Goal: Task Accomplishment & Management: Manage account settings

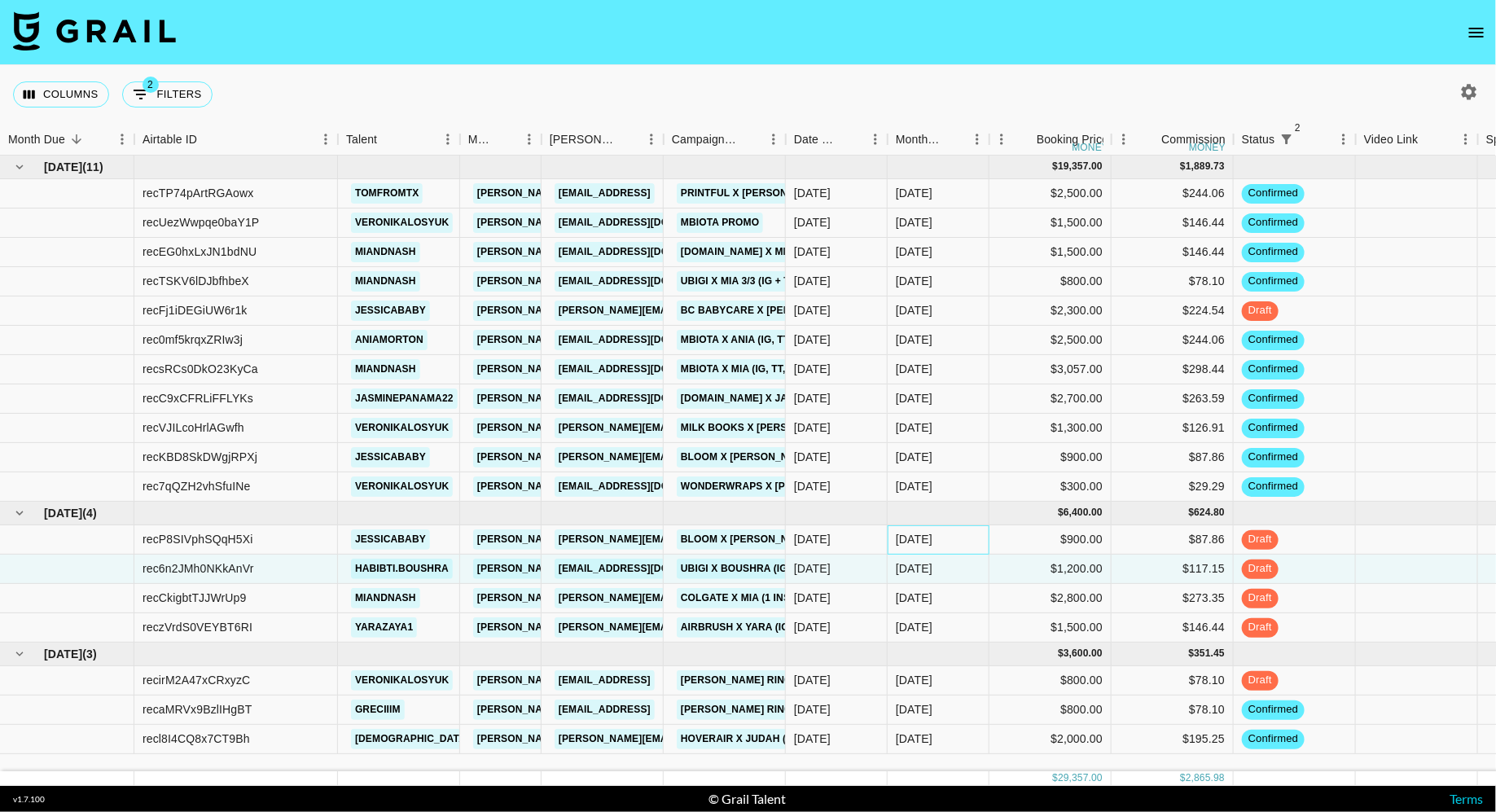
click at [947, 548] on div "[DATE]" at bounding box center [938, 540] width 102 height 29
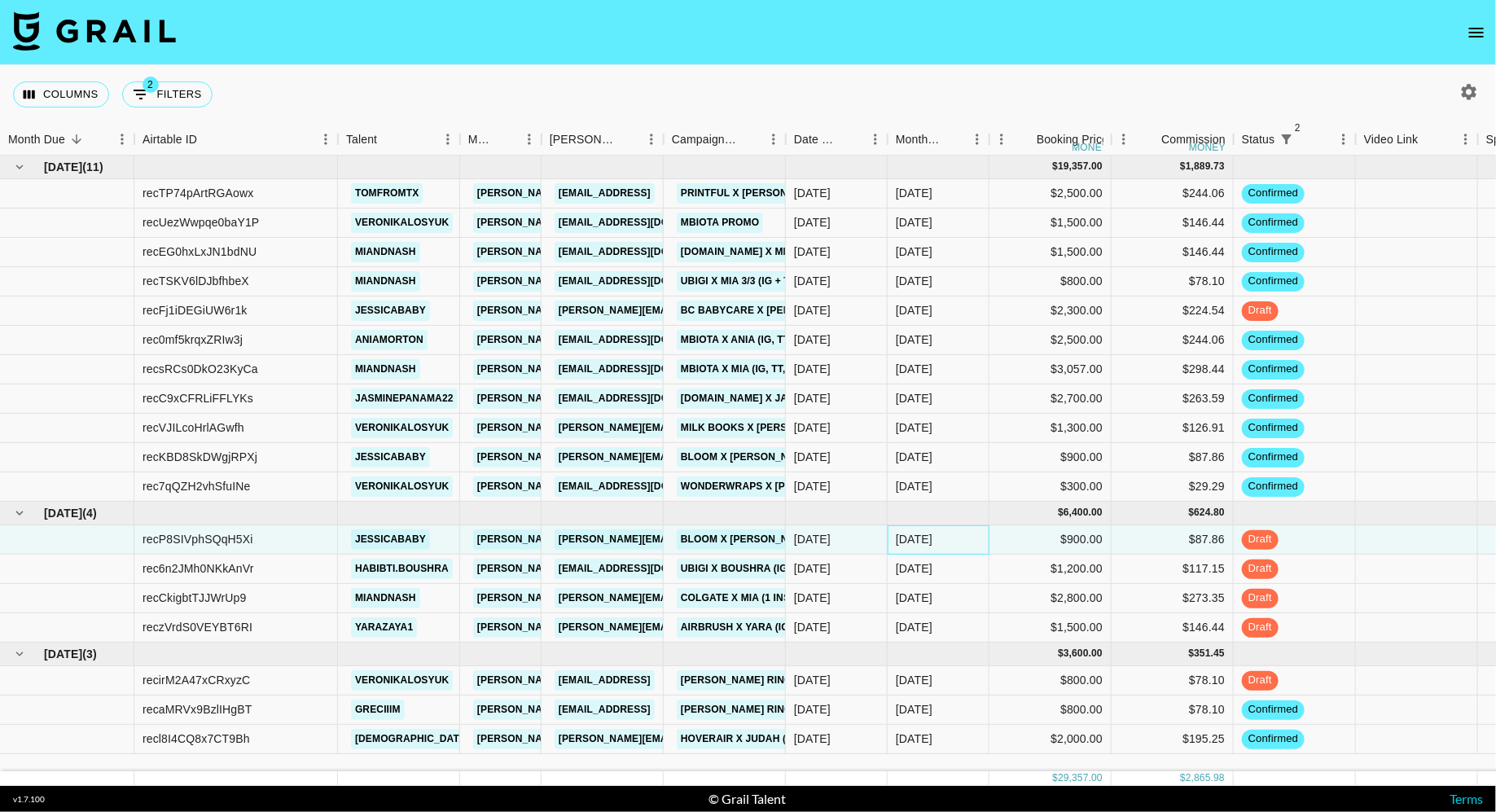
click at [947, 548] on div "[DATE]" at bounding box center [938, 540] width 102 height 29
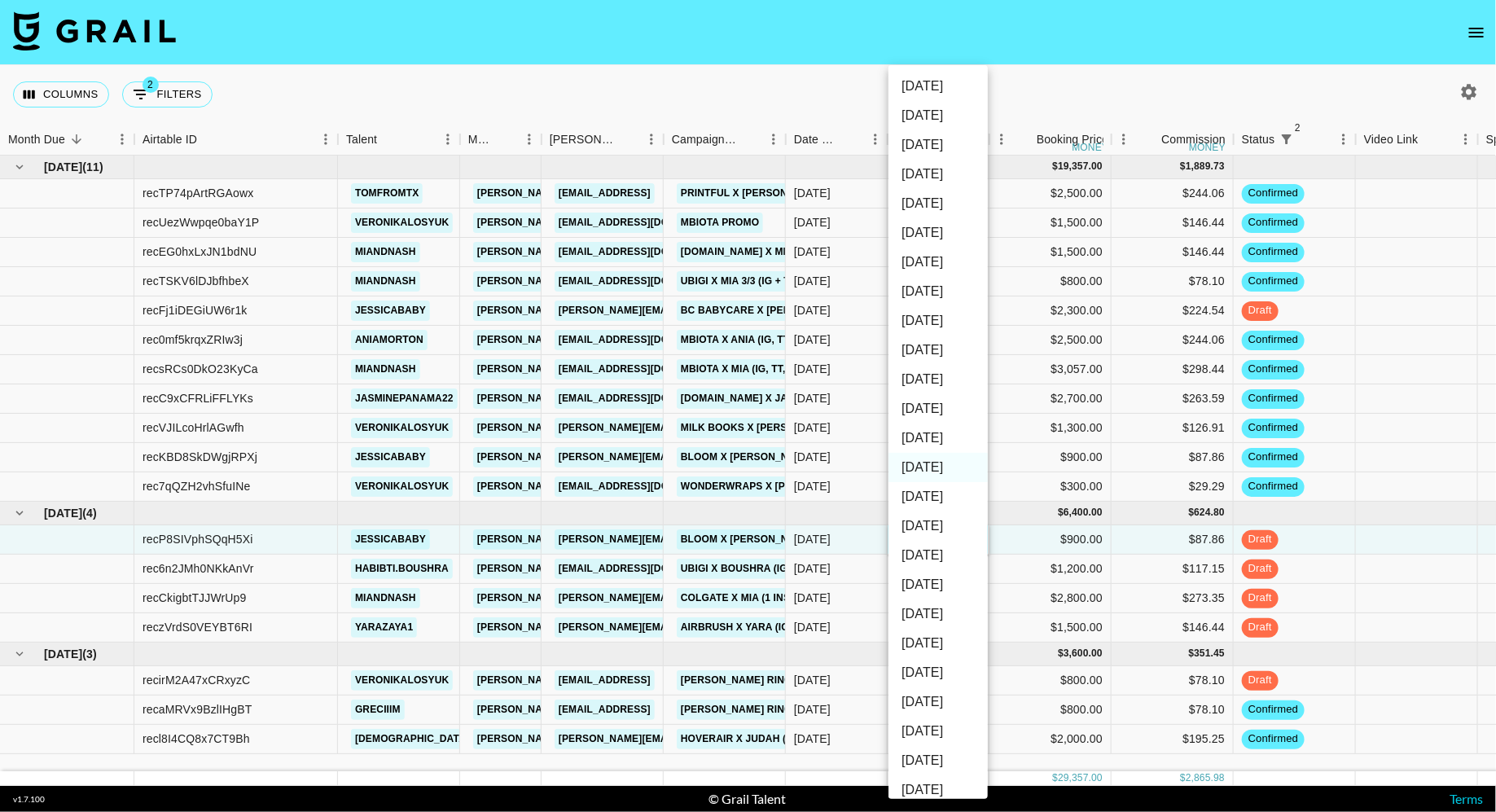
click at [944, 434] on li "[DATE]" at bounding box center [937, 437] width 99 height 29
type input "[DATE]"
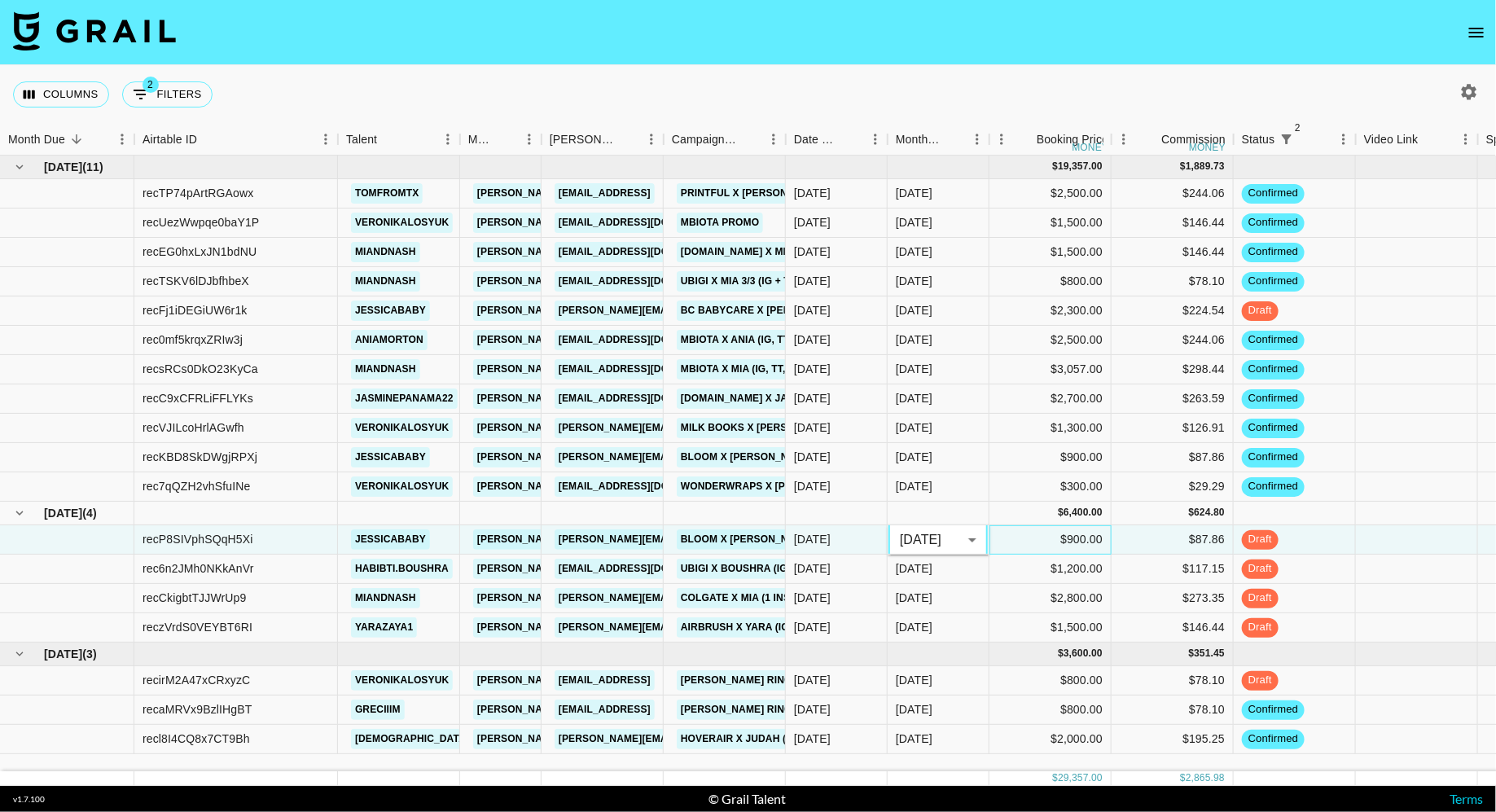
click at [1017, 531] on div "$900.00" at bounding box center [1050, 540] width 122 height 29
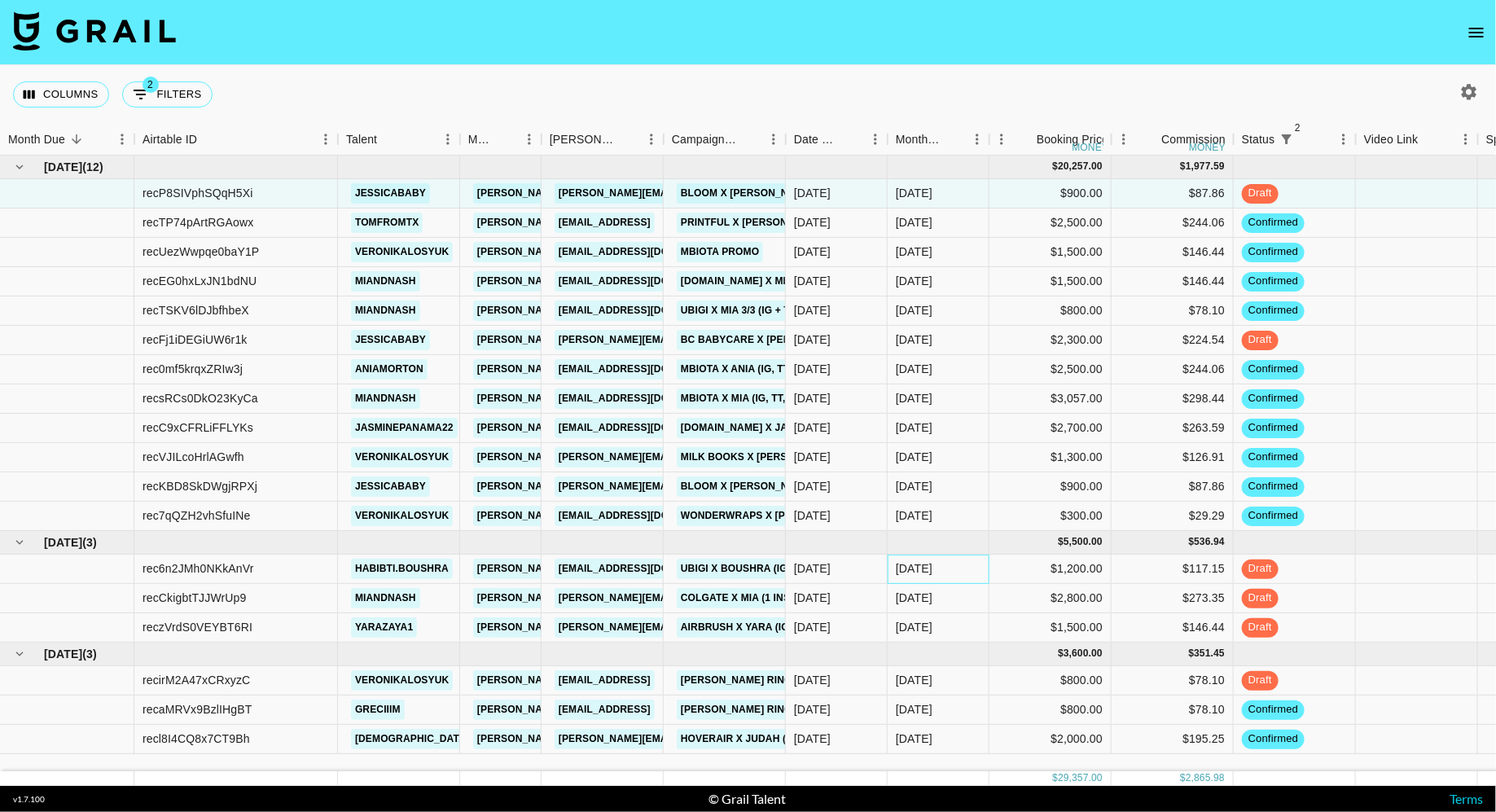
click at [941, 577] on div "[DATE]" at bounding box center [938, 569] width 102 height 29
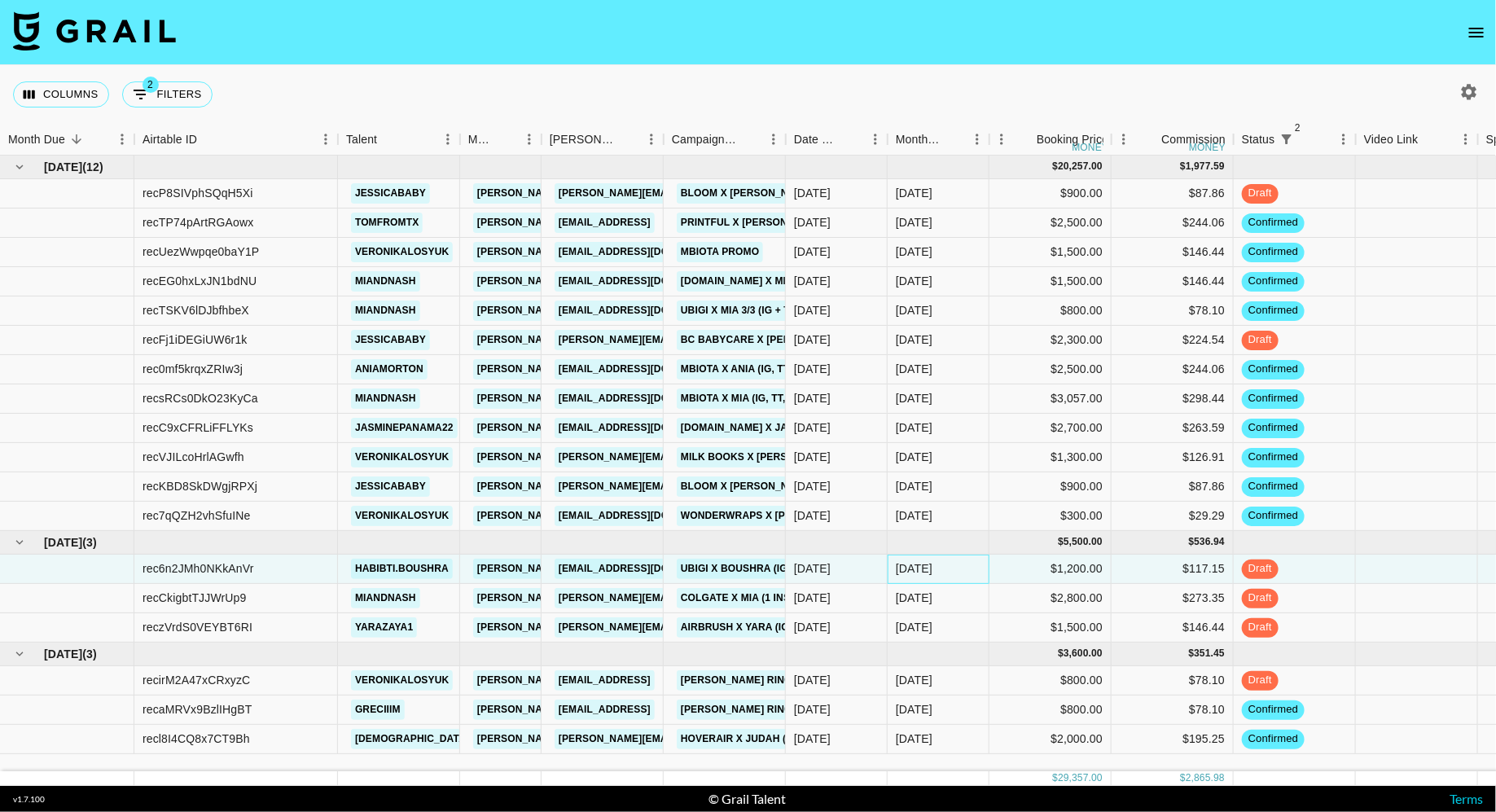
click at [941, 577] on div "[DATE]" at bounding box center [938, 569] width 102 height 29
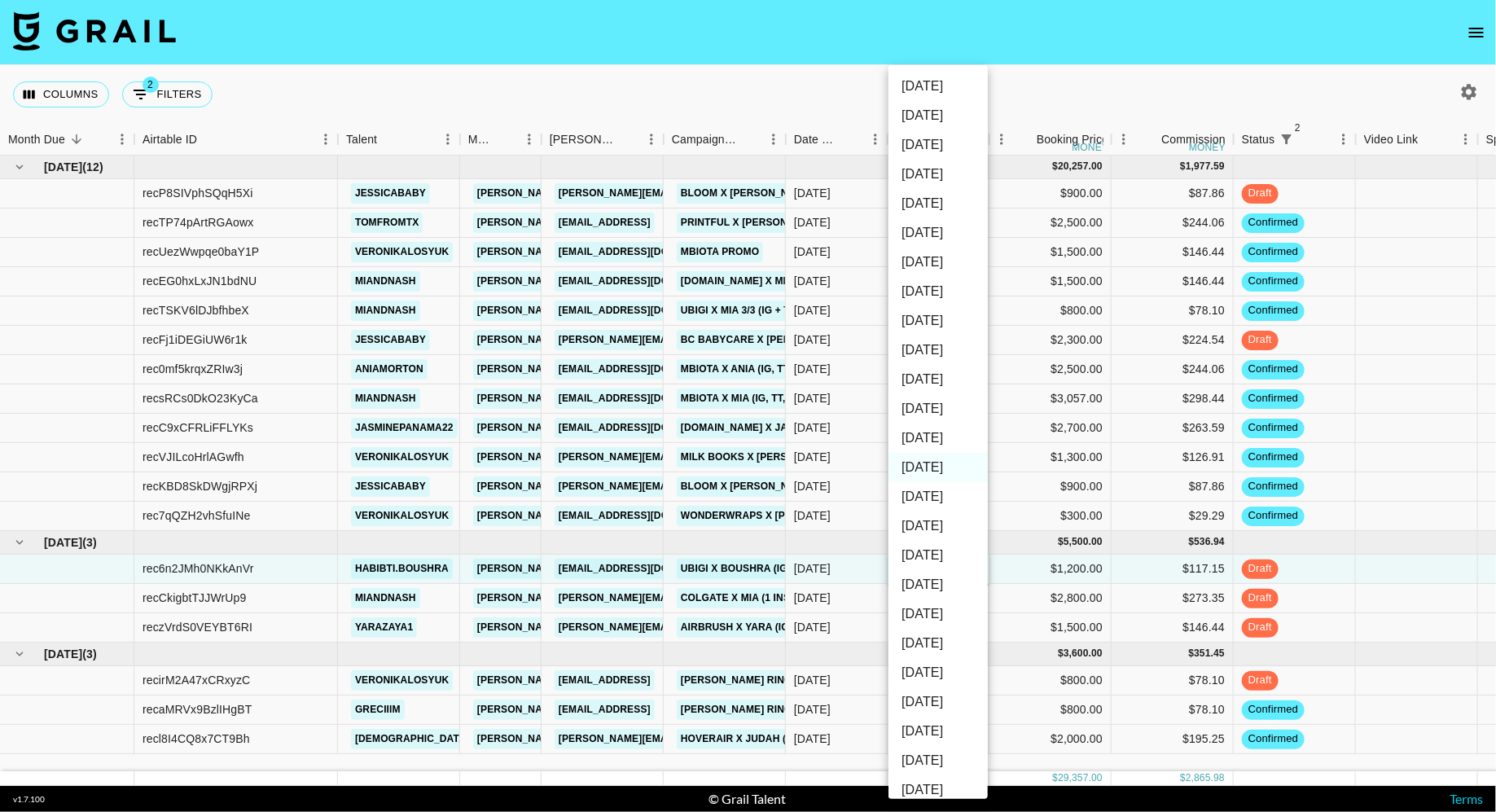
click at [949, 441] on li "[DATE]" at bounding box center [937, 437] width 99 height 29
type input "[DATE]"
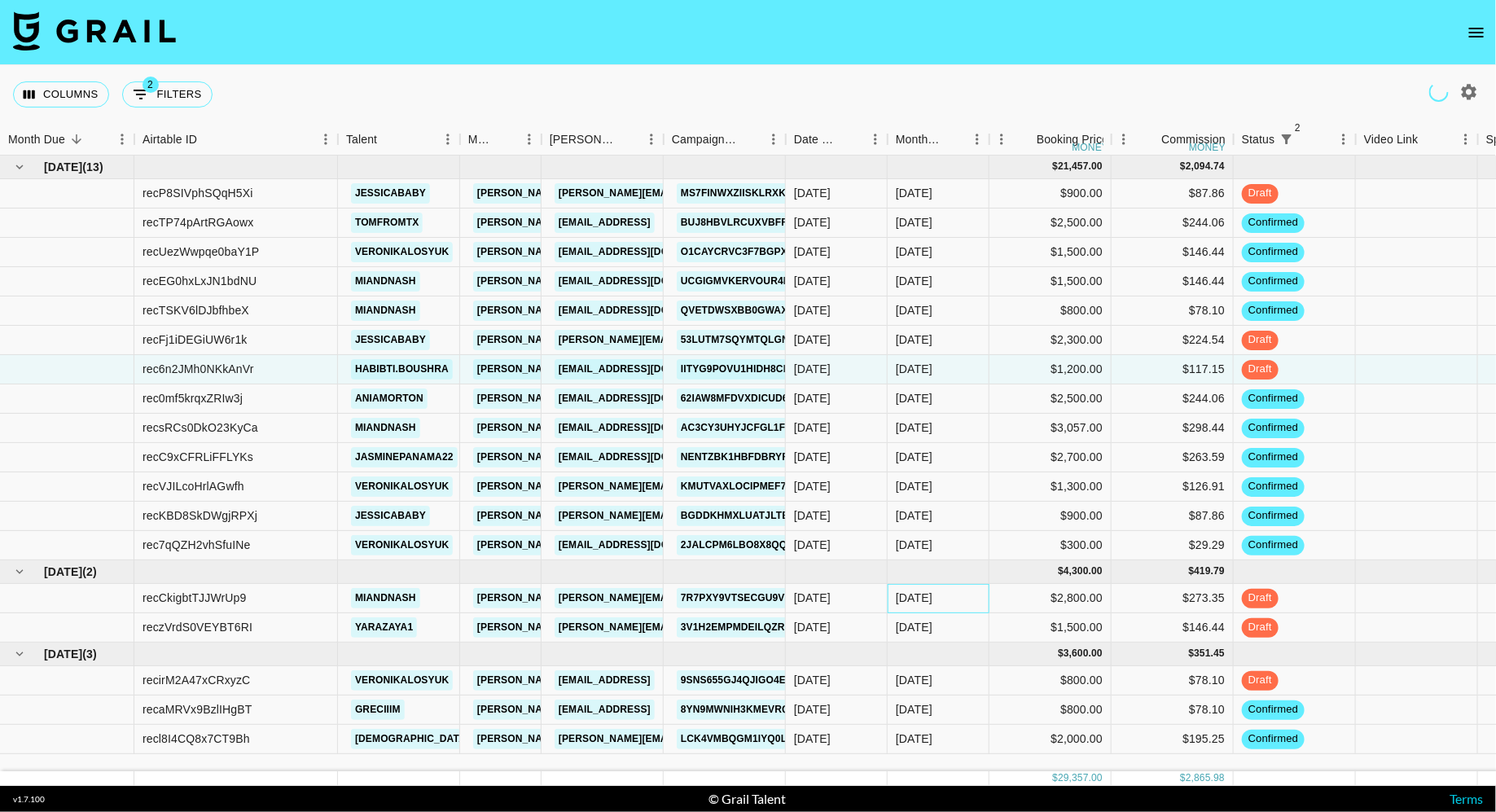
click at [956, 587] on div "[DATE]" at bounding box center [938, 598] width 102 height 29
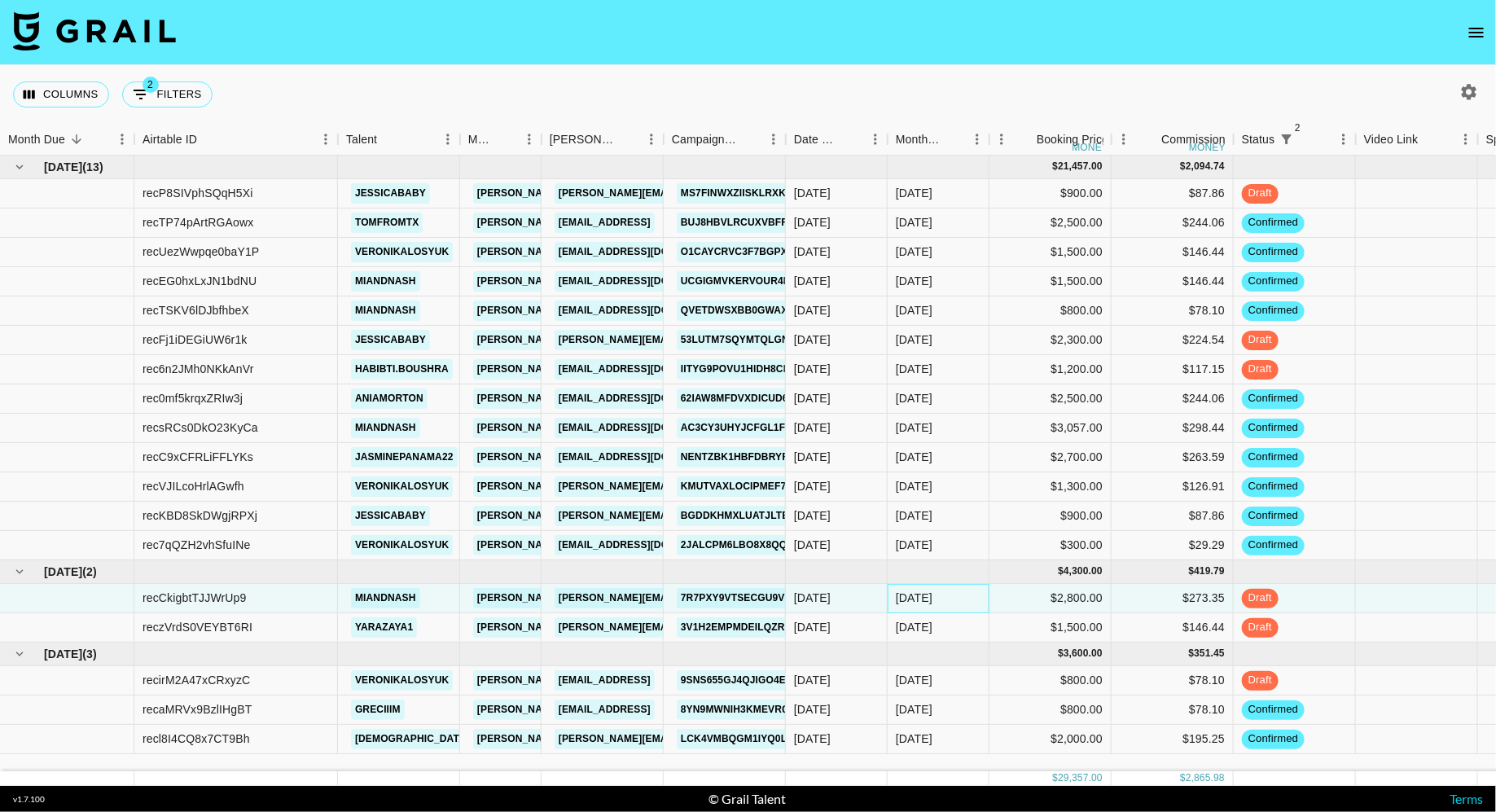
click at [956, 587] on div "[DATE]" at bounding box center [938, 598] width 102 height 29
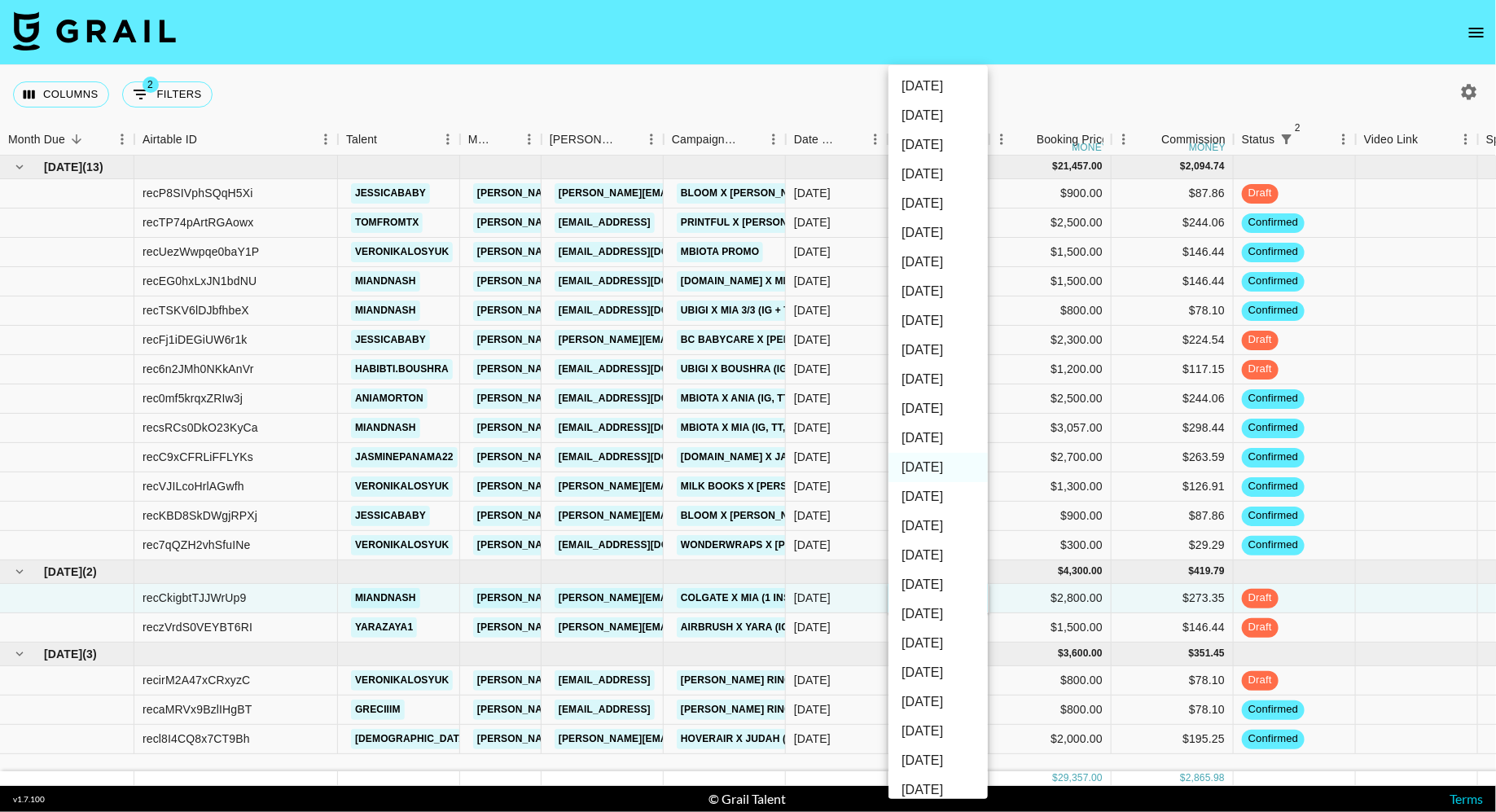
click at [957, 435] on li "[DATE]" at bounding box center [937, 437] width 99 height 29
type input "[DATE]"
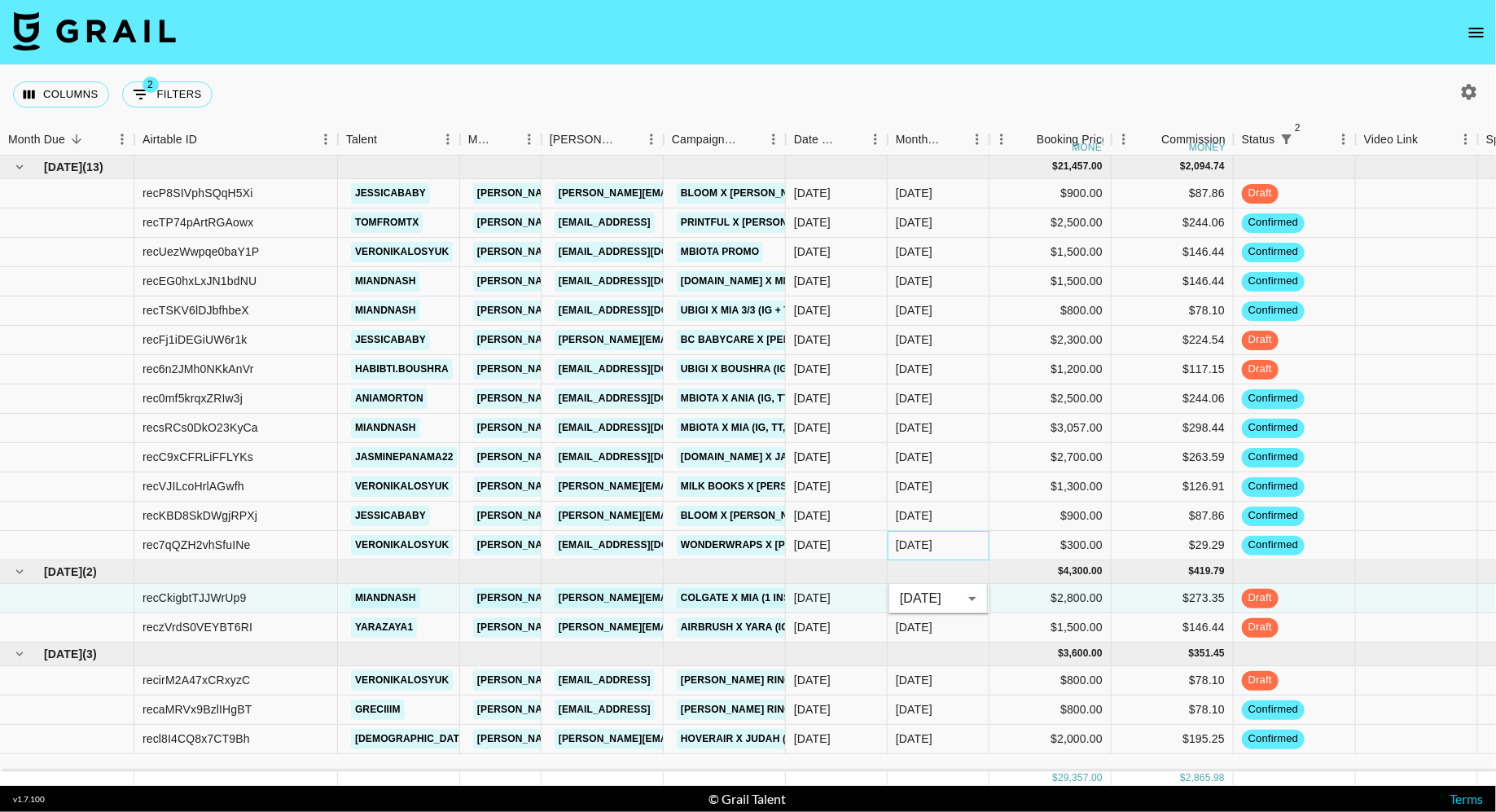
click at [978, 543] on div "[DATE]" at bounding box center [938, 545] width 102 height 29
click at [951, 625] on div "[DATE]" at bounding box center [938, 627] width 102 height 29
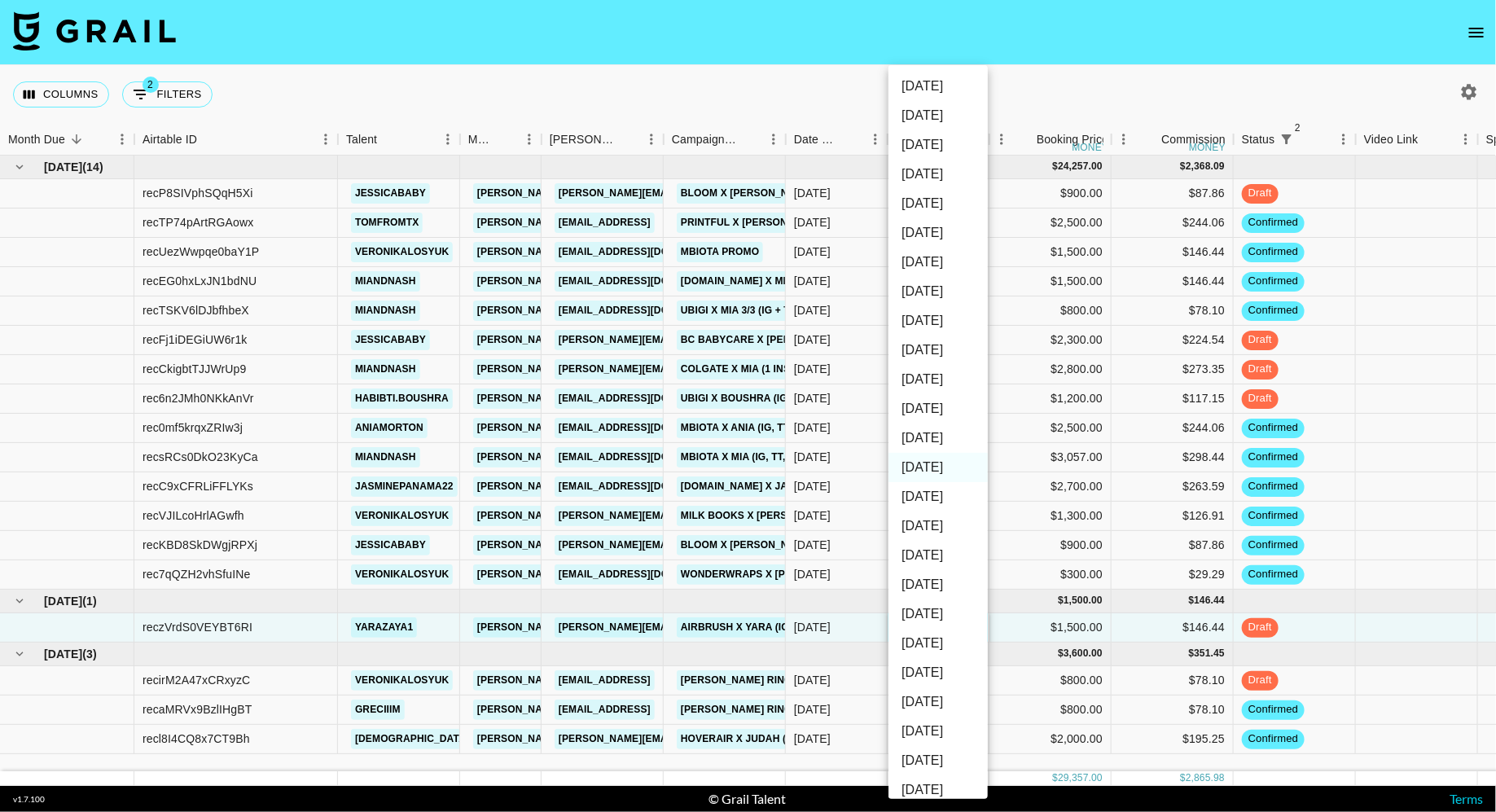
click at [934, 437] on li "[DATE]" at bounding box center [937, 437] width 99 height 29
type input "[DATE]"
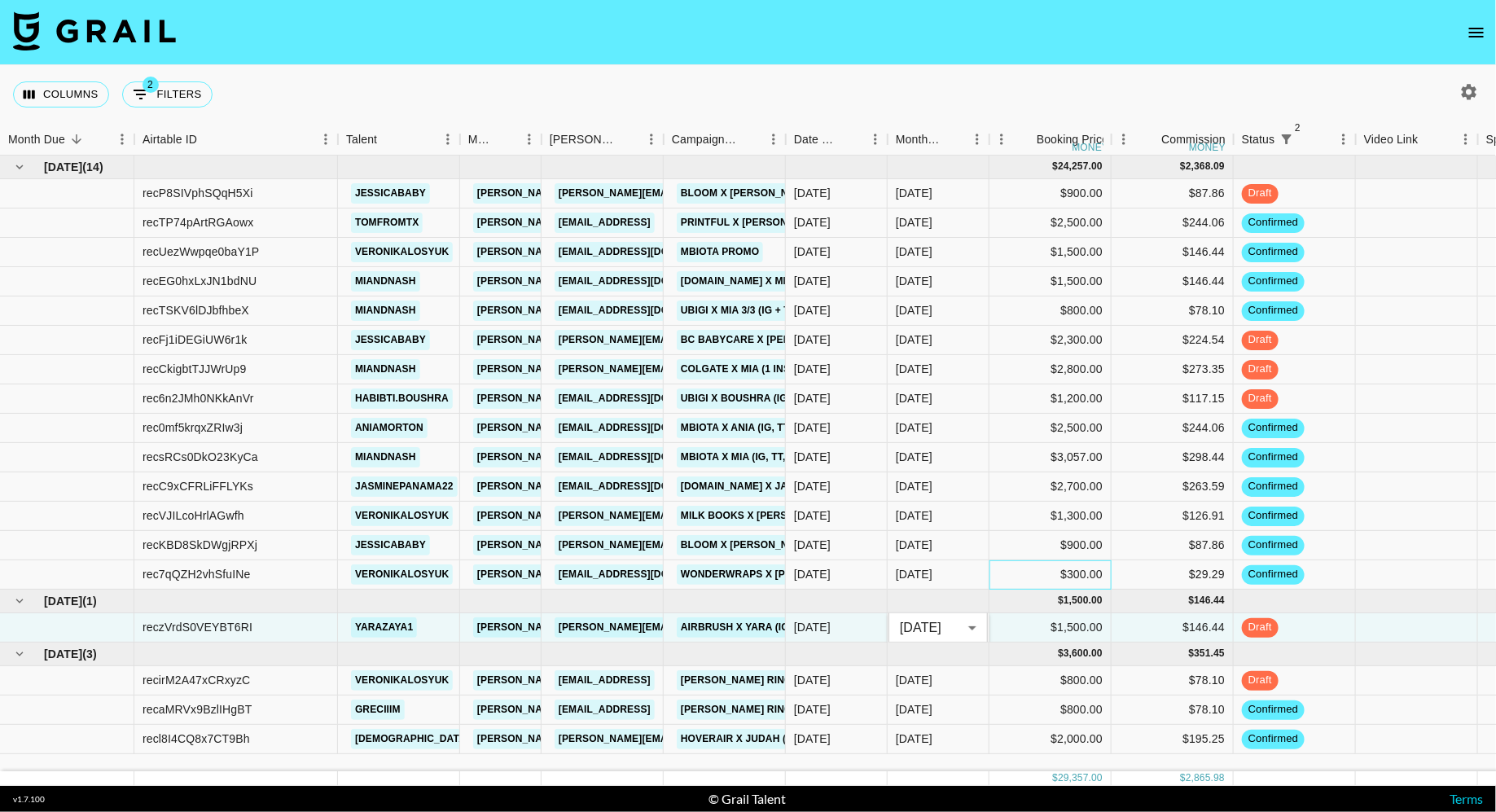
click at [1000, 561] on div "$300.00" at bounding box center [1050, 575] width 122 height 29
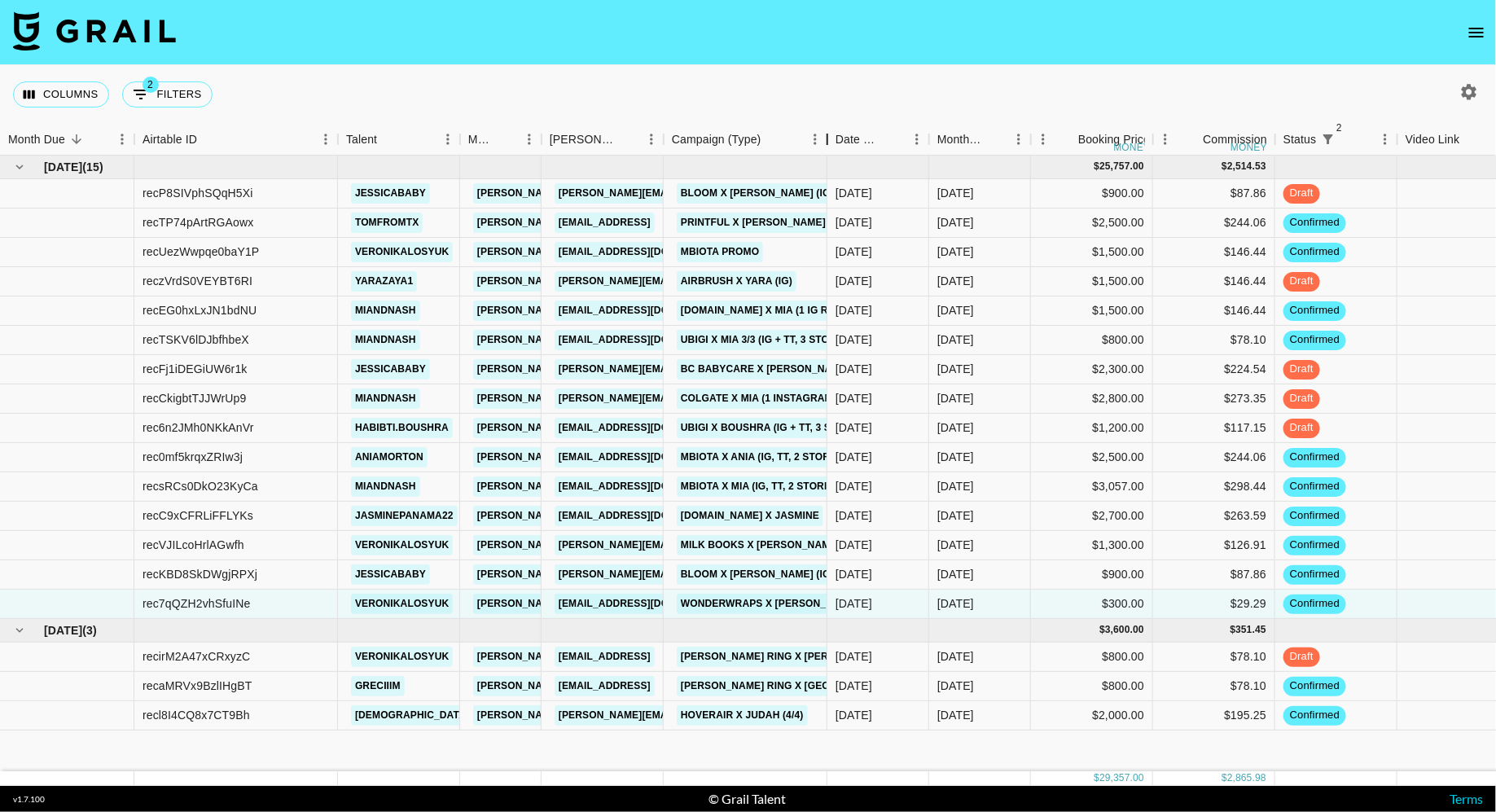
drag, startPoint x: 790, startPoint y: 141, endPoint x: 832, endPoint y: 140, distance: 42.0
click at [832, 140] on div "Campaign (Type)" at bounding box center [827, 139] width 20 height 32
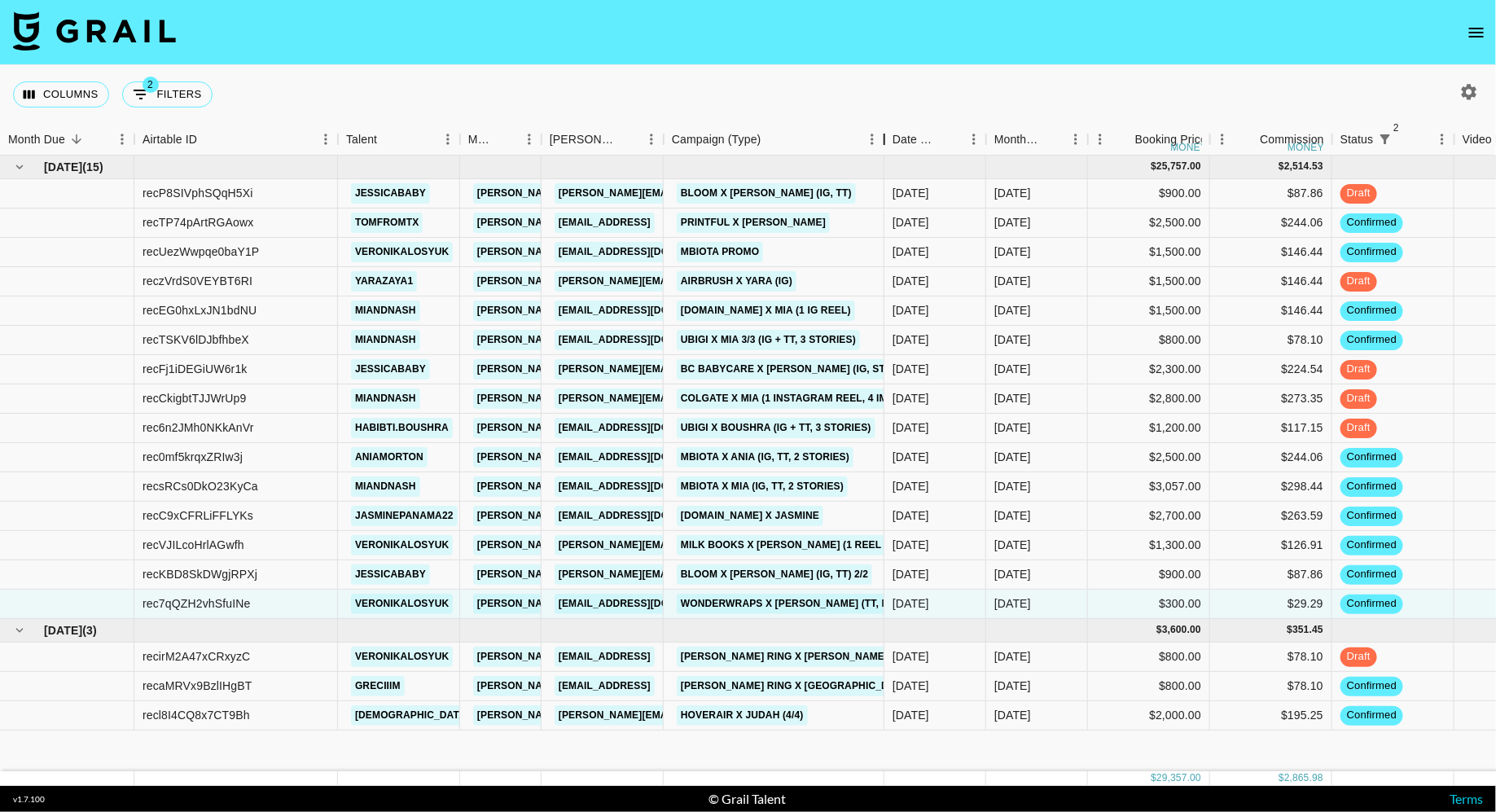
drag, startPoint x: 832, startPoint y: 140, endPoint x: 970, endPoint y: 122, distance: 139.2
click at [970, 122] on div "Columns 2 Filters + Booking Month Due Airtable ID Talent Manager [PERSON_NAME] …" at bounding box center [748, 425] width 1496 height 721
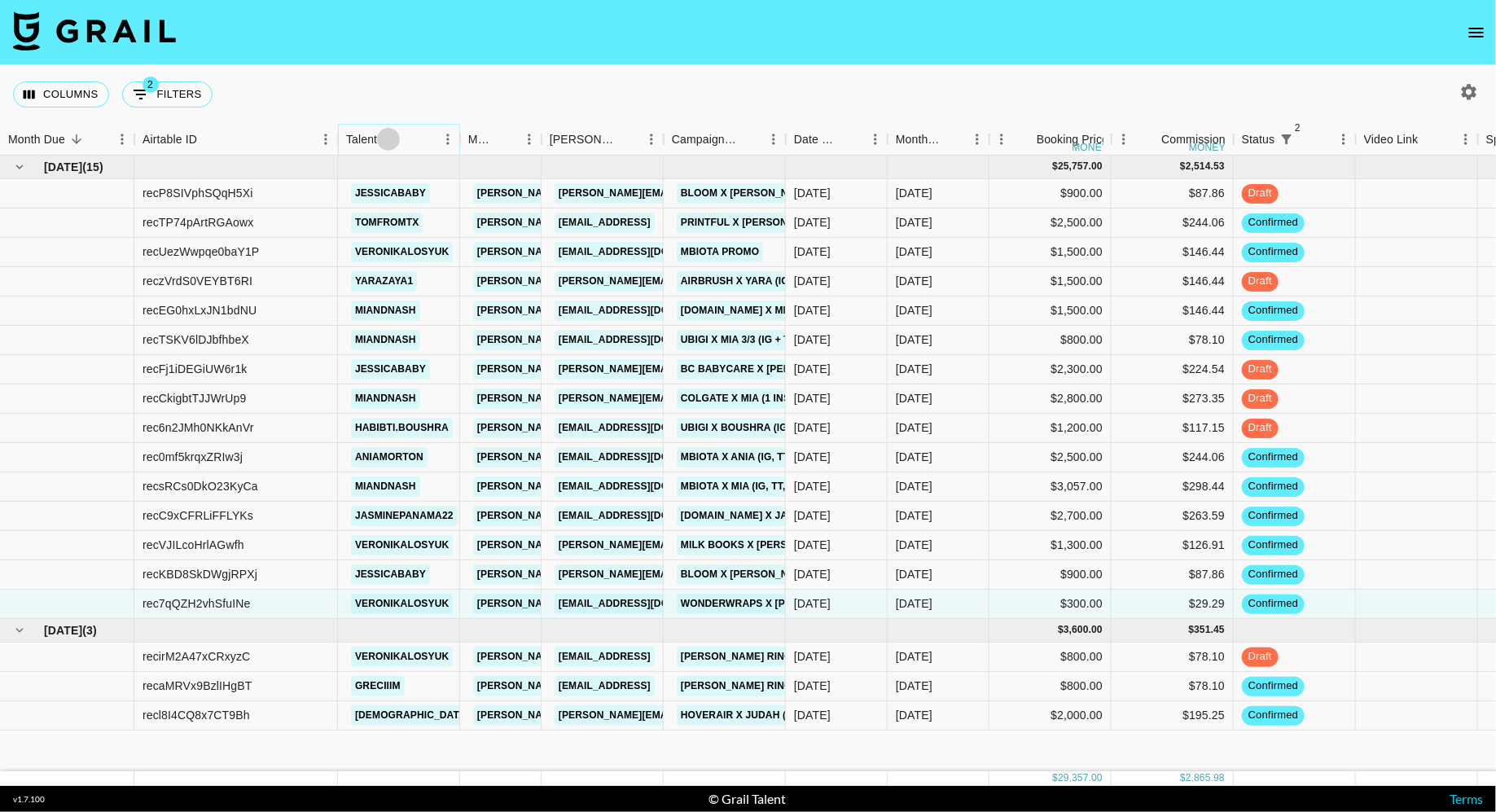
click at [393, 139] on icon "Sort" at bounding box center [388, 139] width 9 height 9
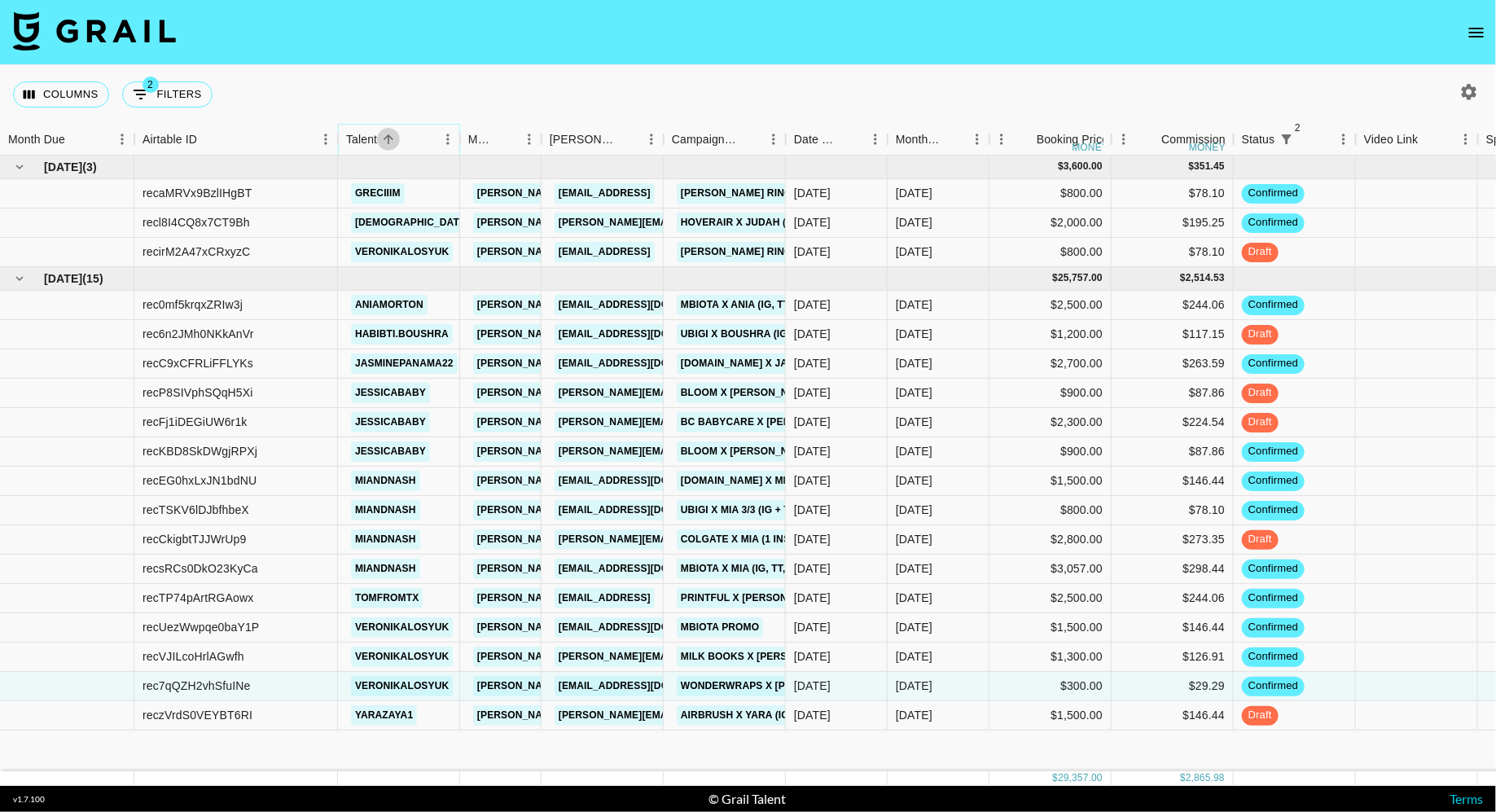
click at [393, 139] on icon "Sort" at bounding box center [388, 139] width 9 height 9
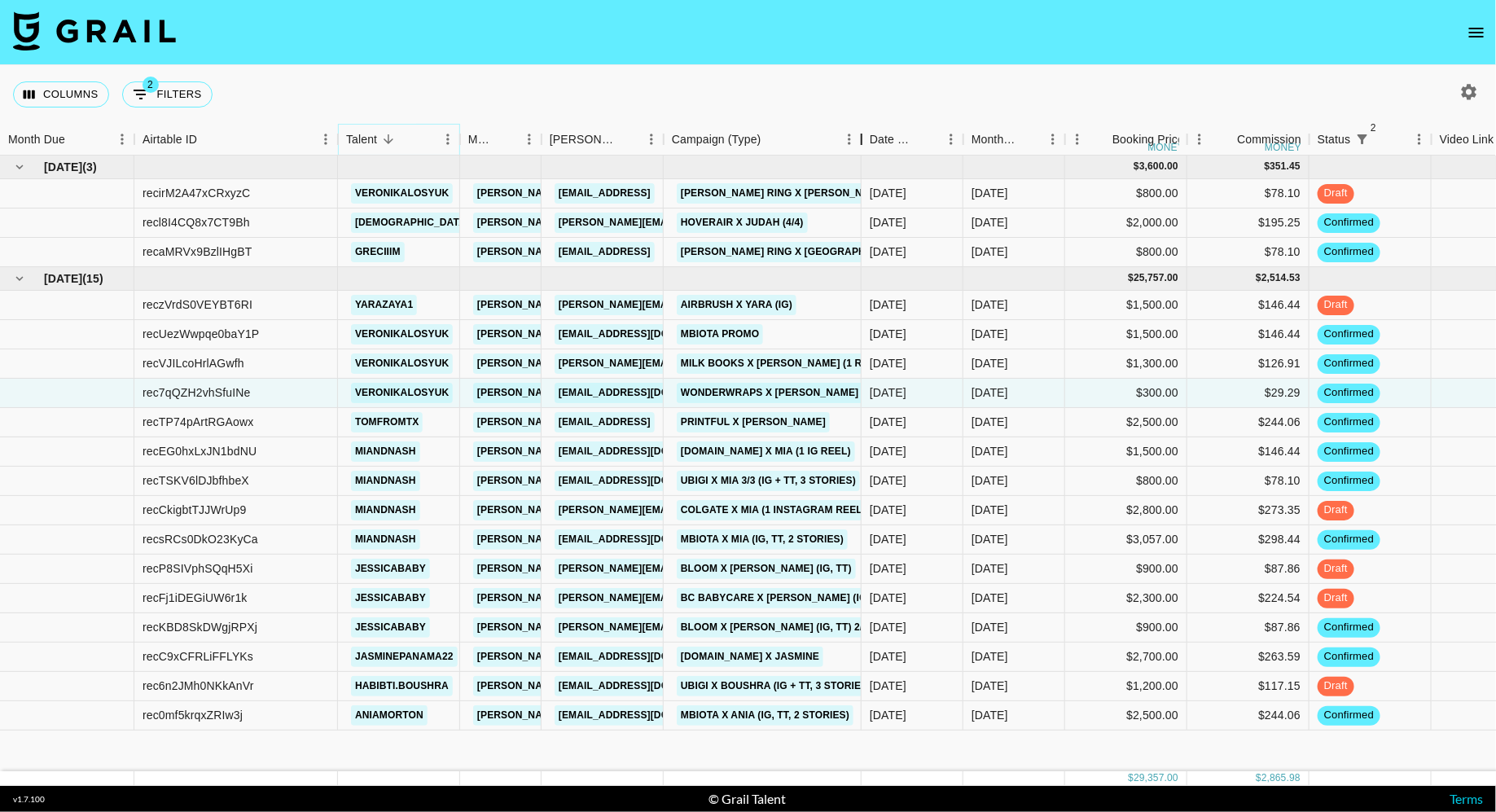
drag, startPoint x: 784, startPoint y: 136, endPoint x: 860, endPoint y: 137, distance: 76.0
click at [860, 137] on div "Campaign (Type)" at bounding box center [861, 139] width 20 height 32
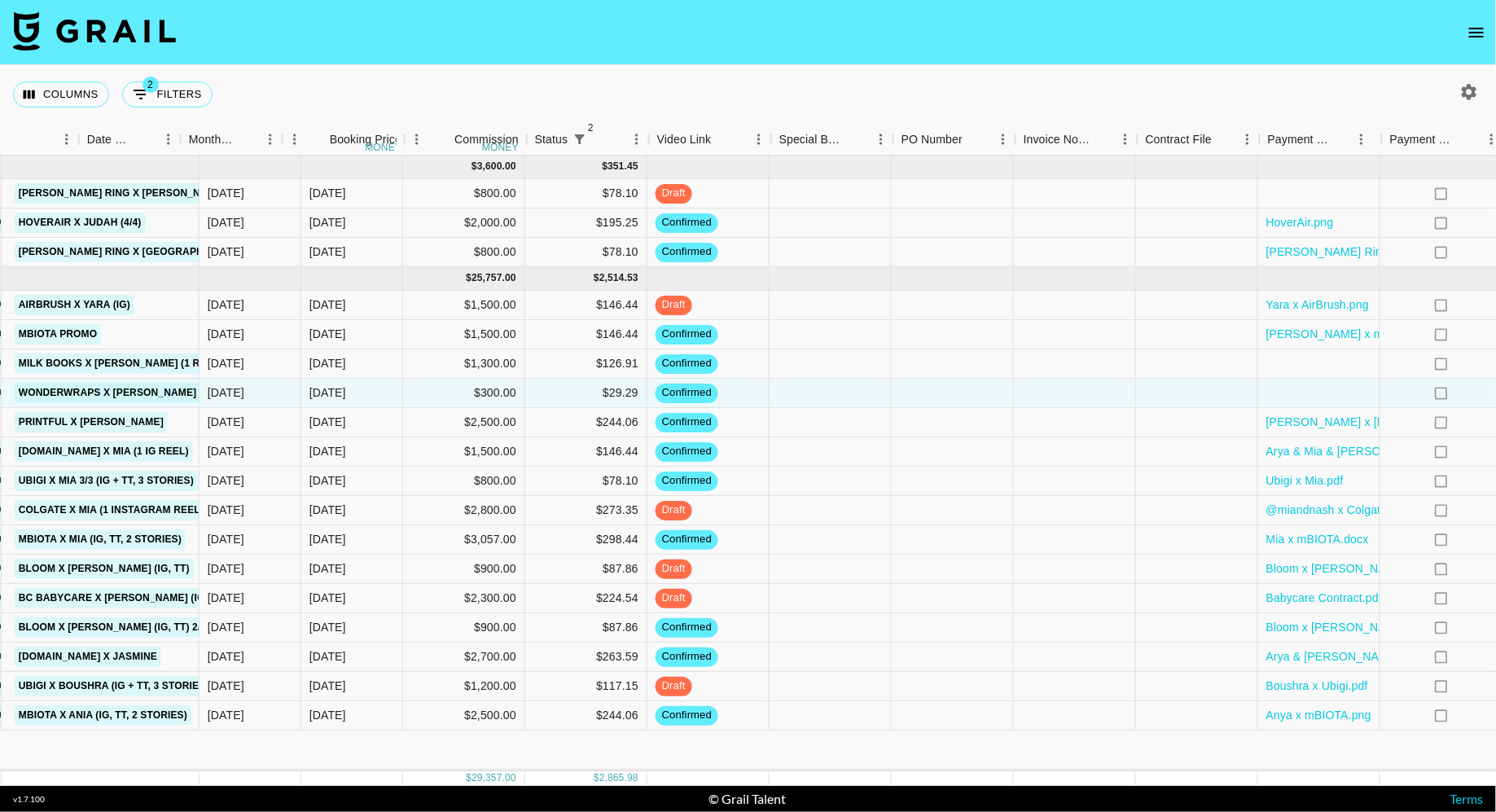
scroll to position [0, 977]
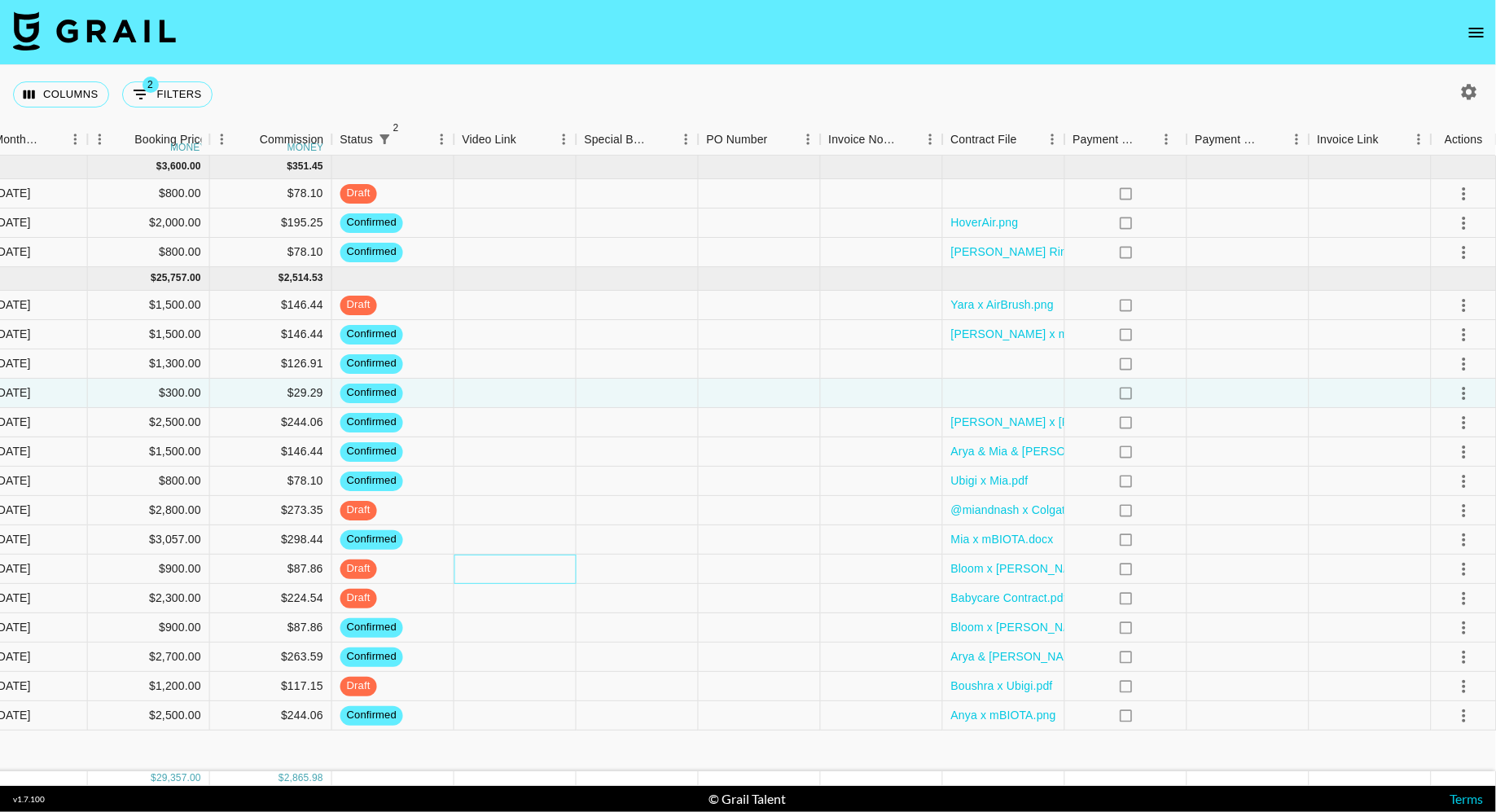
click at [506, 566] on div at bounding box center [515, 569] width 122 height 29
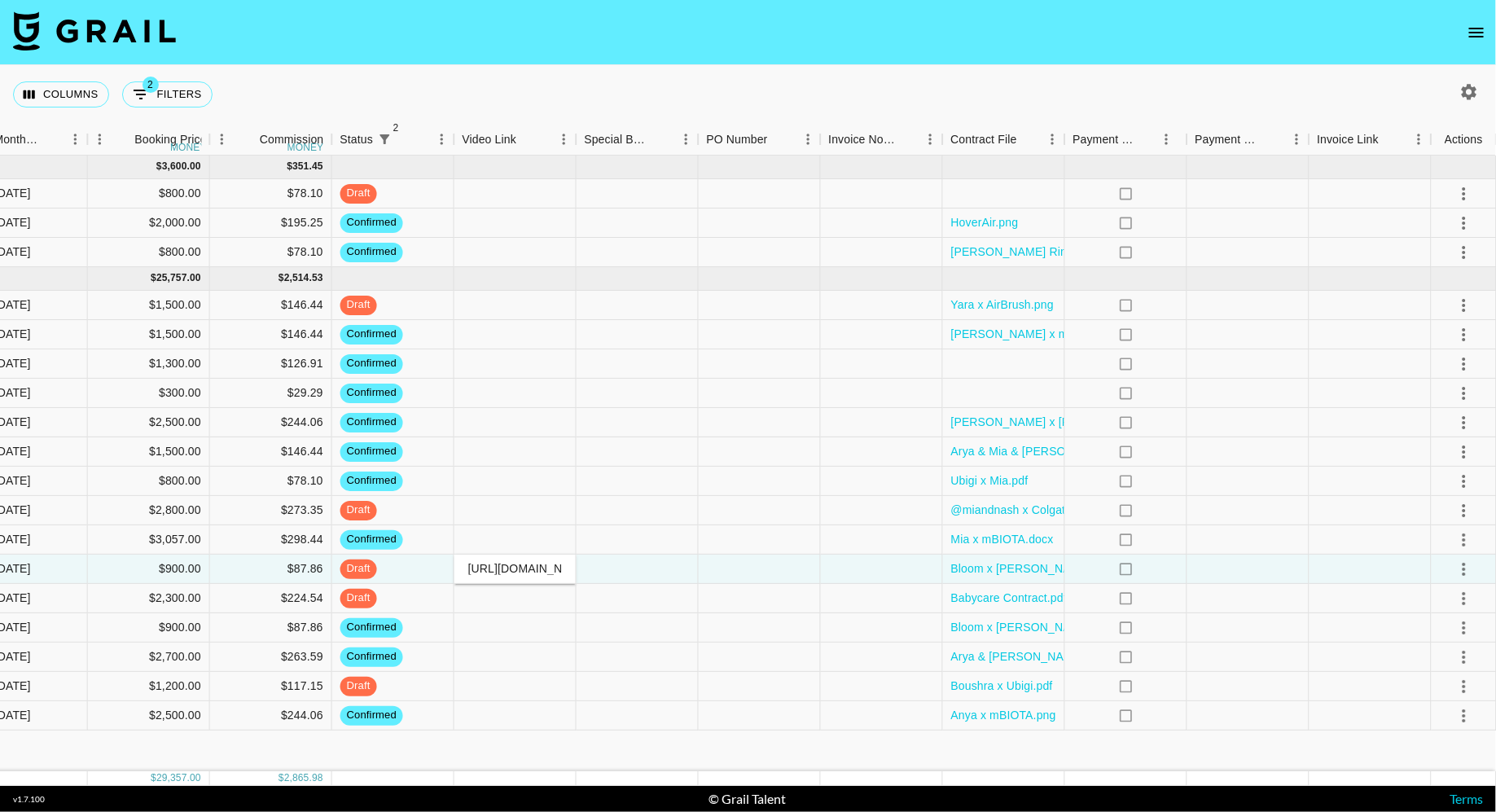
scroll to position [0, 99]
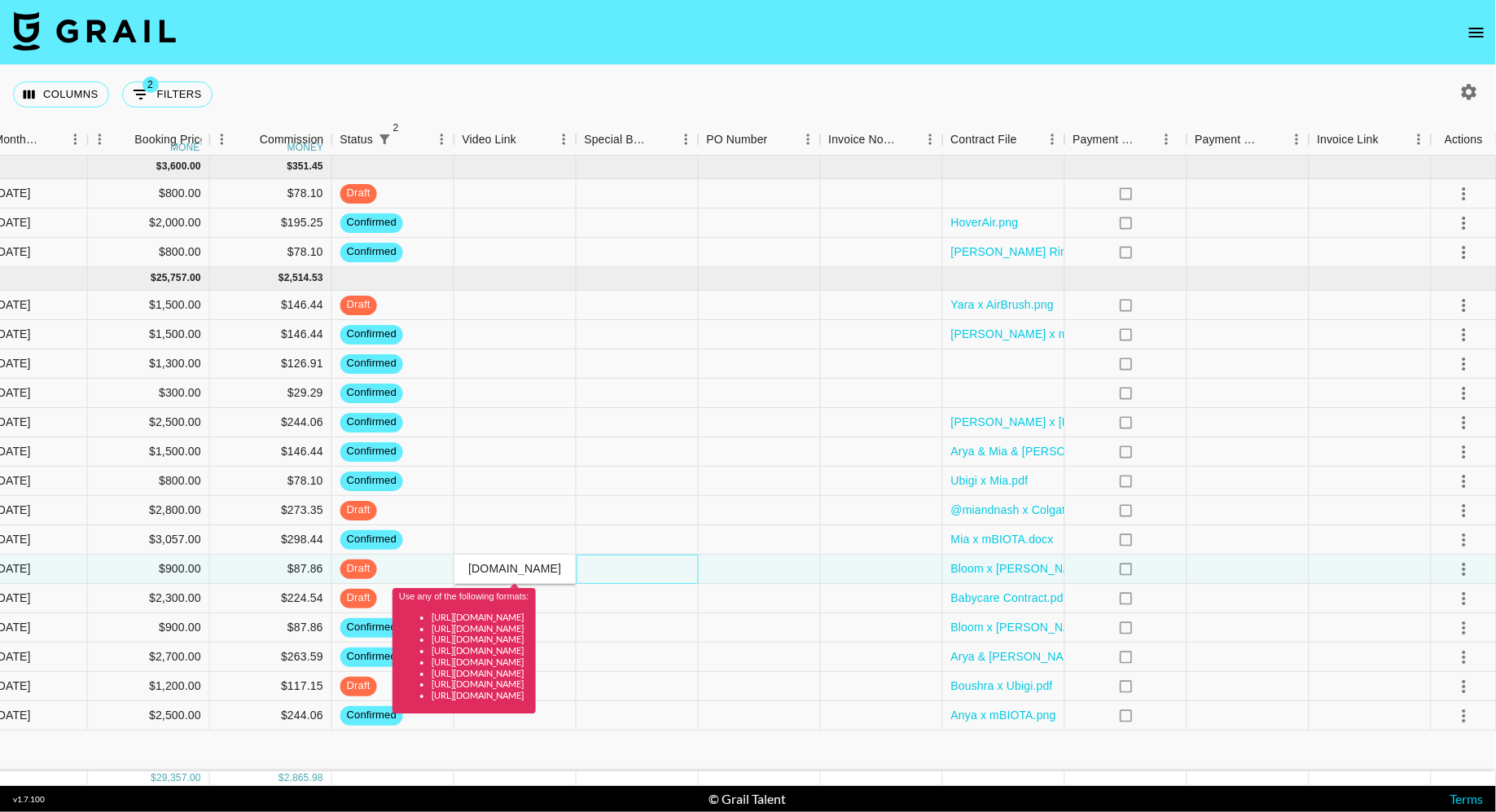
click at [640, 573] on div at bounding box center [638, 569] width 122 height 29
click at [559, 572] on input "[URL][DOMAIN_NAME]" at bounding box center [514, 568] width 120 height 13
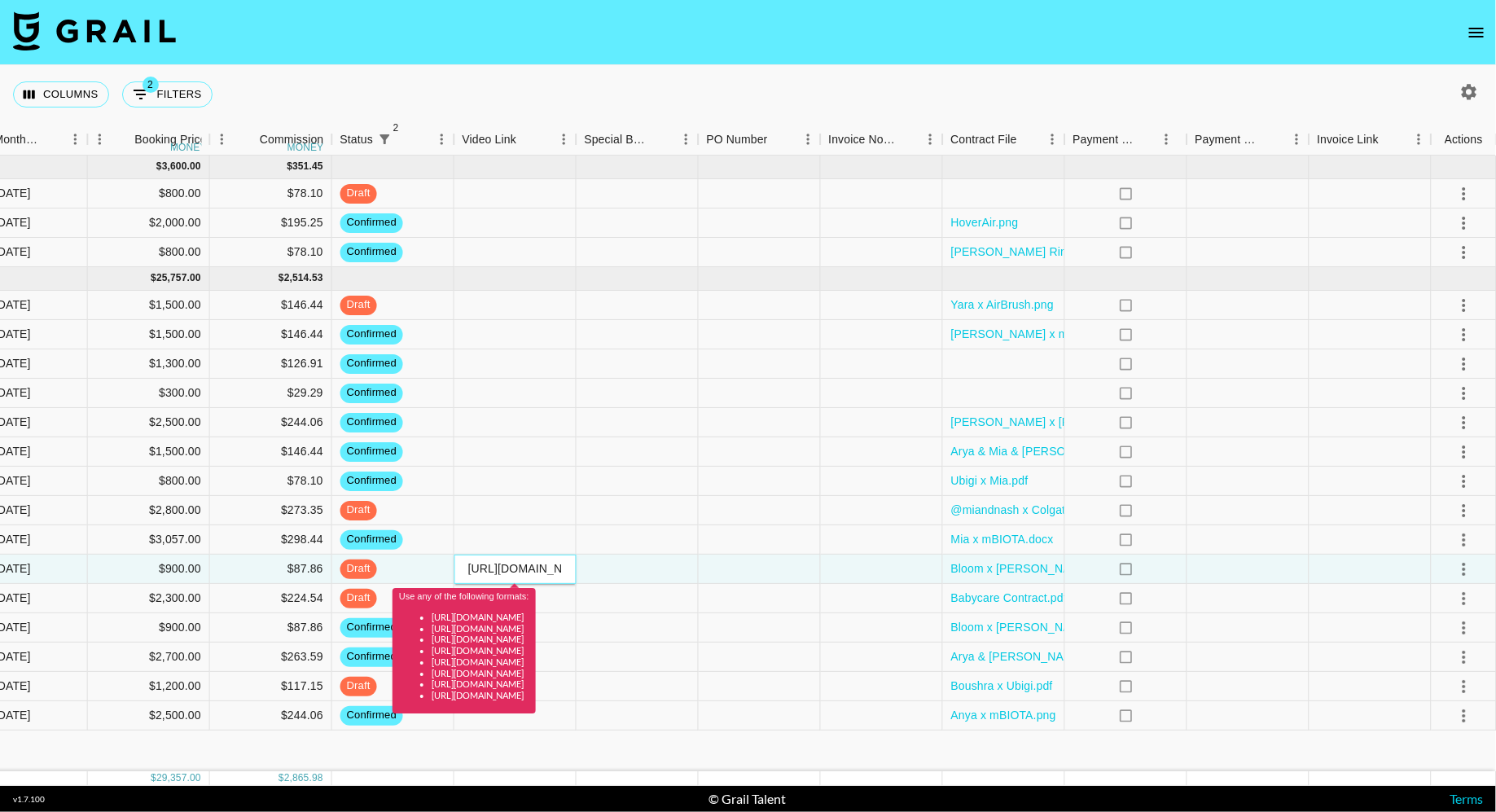
scroll to position [0, 902]
paste input "@jessicababy/video/7545127878556437791?_t=ZP-8zMlTzAkChq&_r=1"
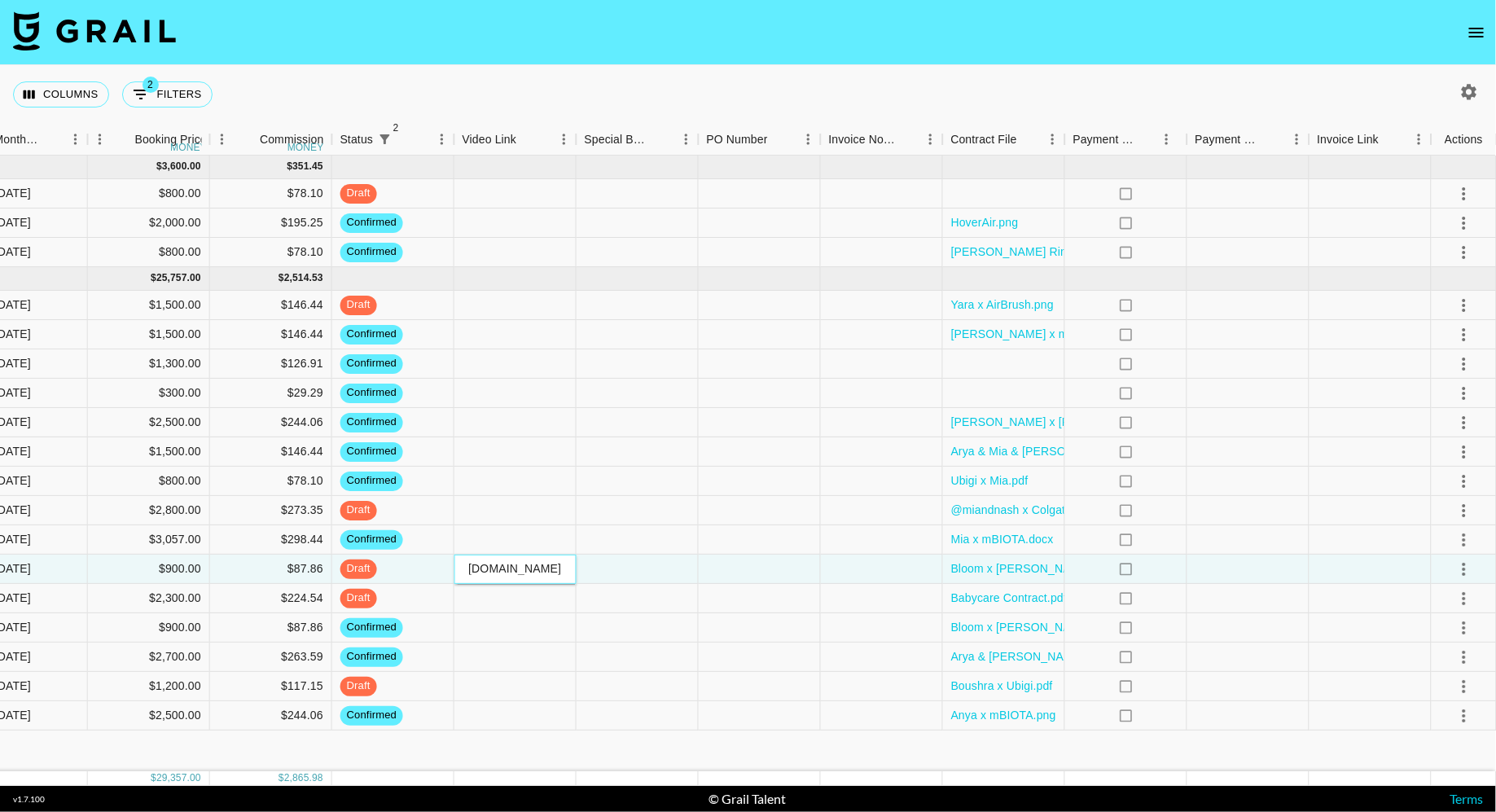
type input "[URL][DOMAIN_NAME]"
click at [642, 552] on div at bounding box center [638, 540] width 122 height 29
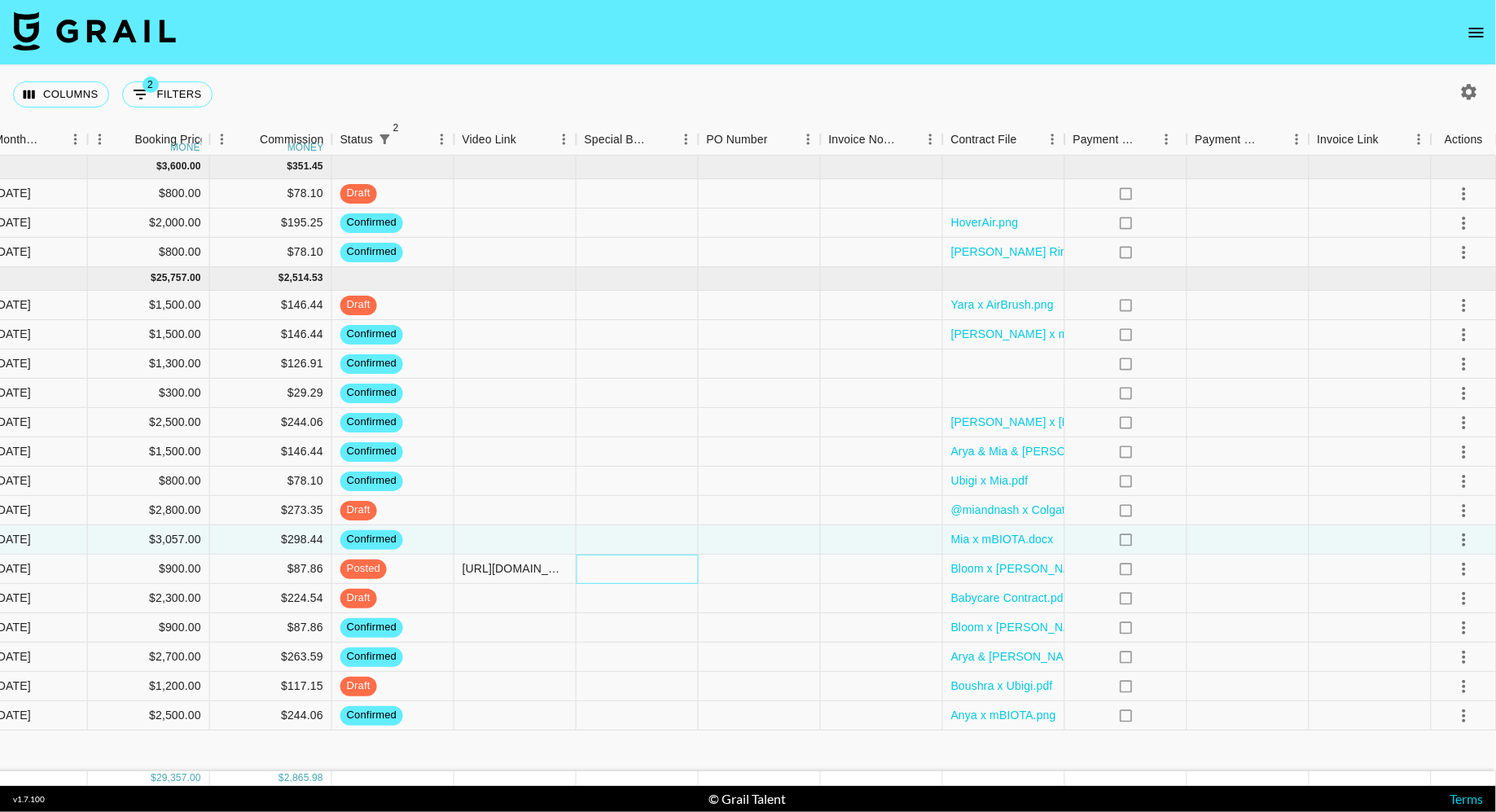
click at [642, 574] on div at bounding box center [638, 569] width 122 height 29
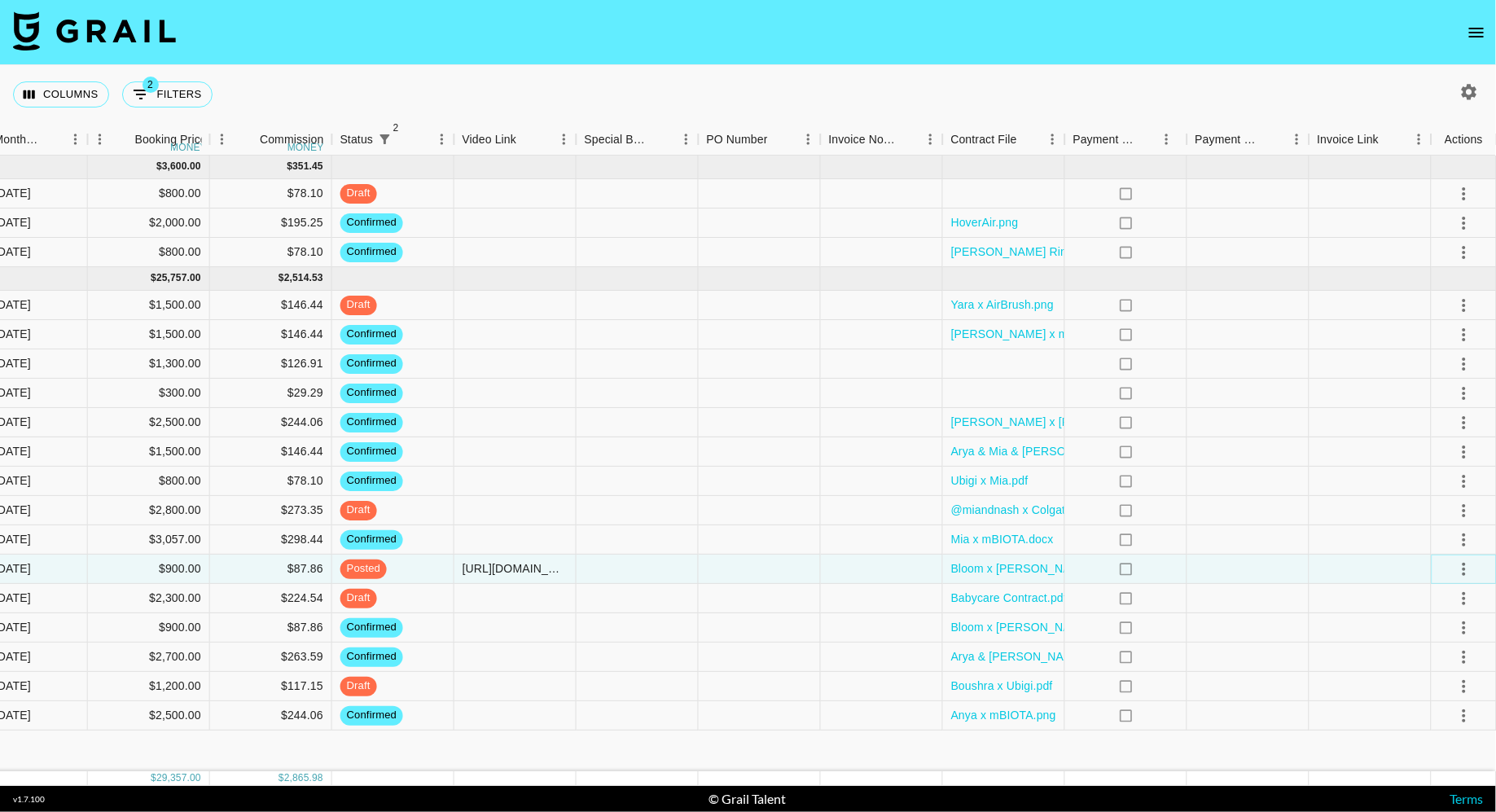
click at [1461, 567] on icon "select merge strategy" at bounding box center [1464, 569] width 20 height 20
click at [1423, 714] on div "Approve" at bounding box center [1428, 721] width 50 height 20
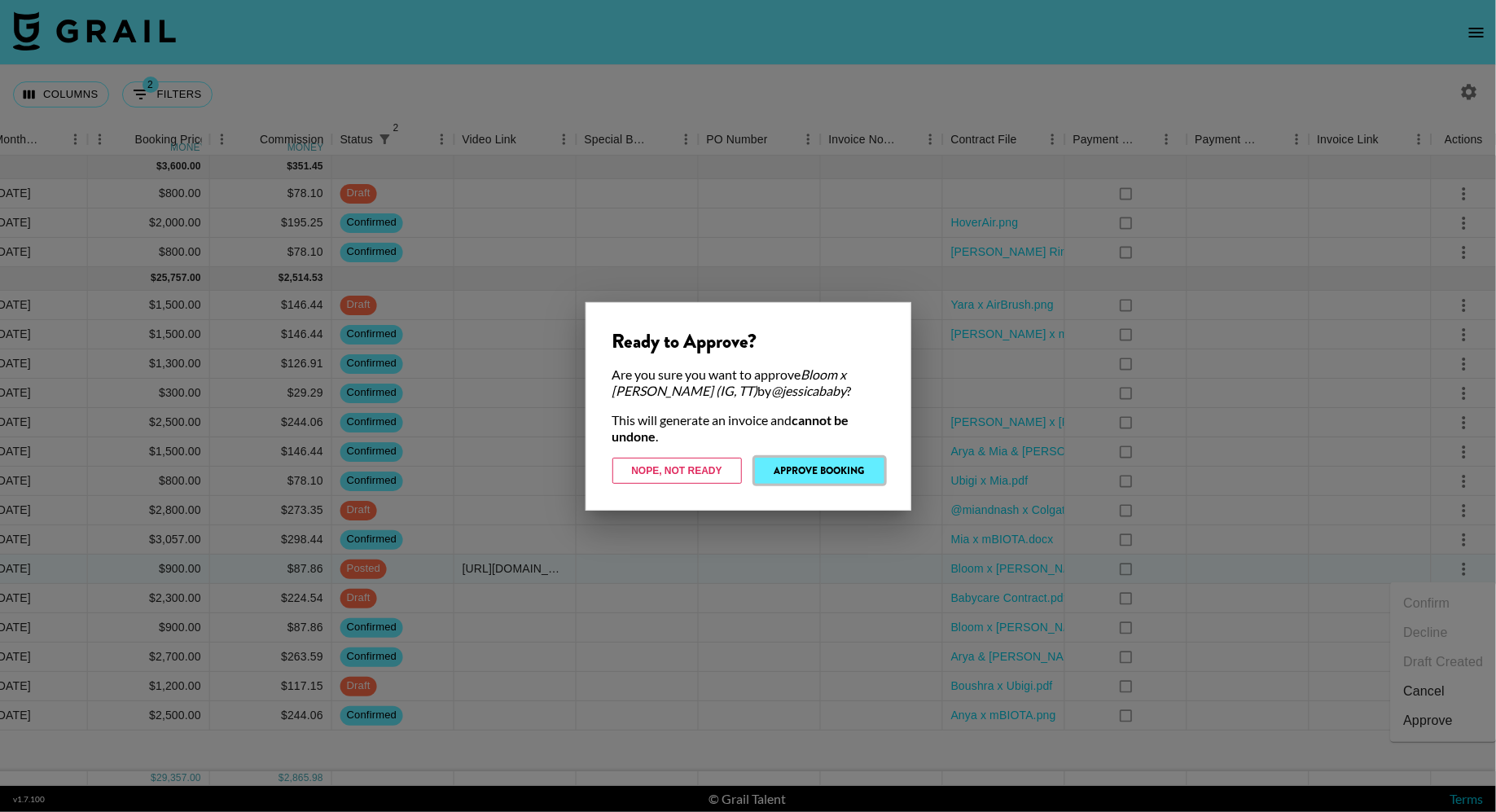
click at [789, 461] on button "Approve Booking" at bounding box center [819, 471] width 129 height 26
